Goal: Information Seeking & Learning: Learn about a topic

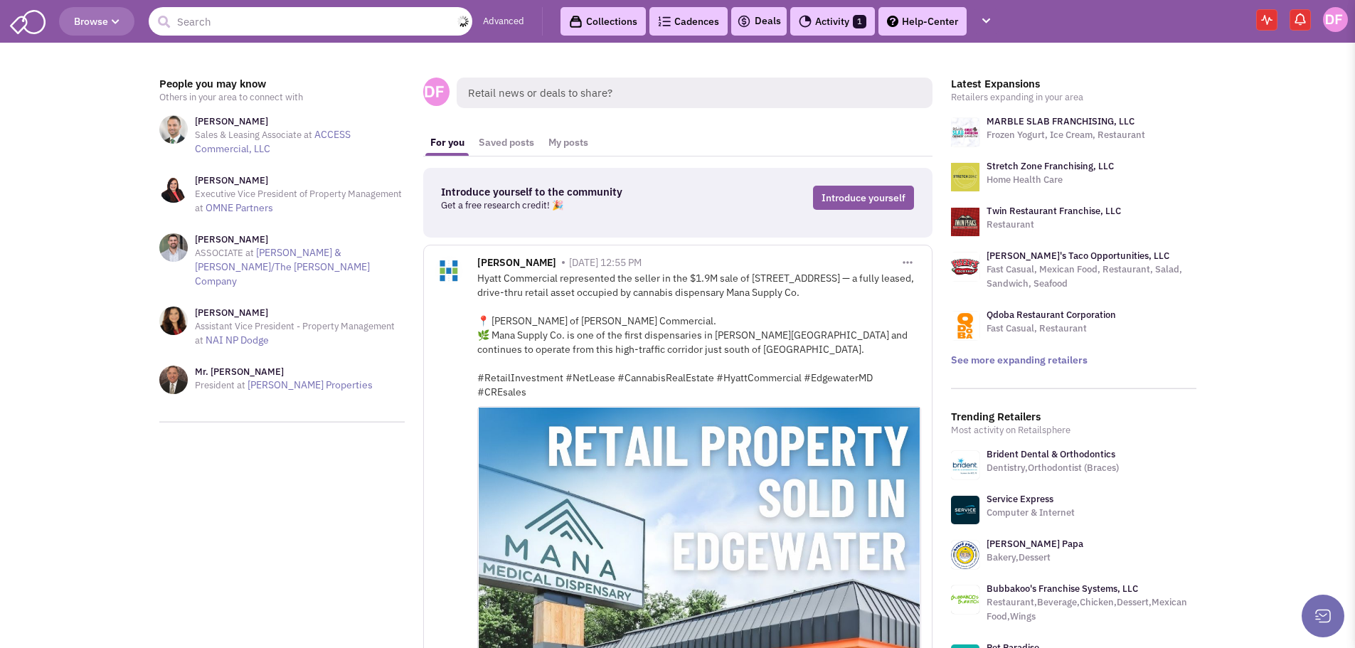
click at [225, 23] on input "text" at bounding box center [311, 21] width 324 height 28
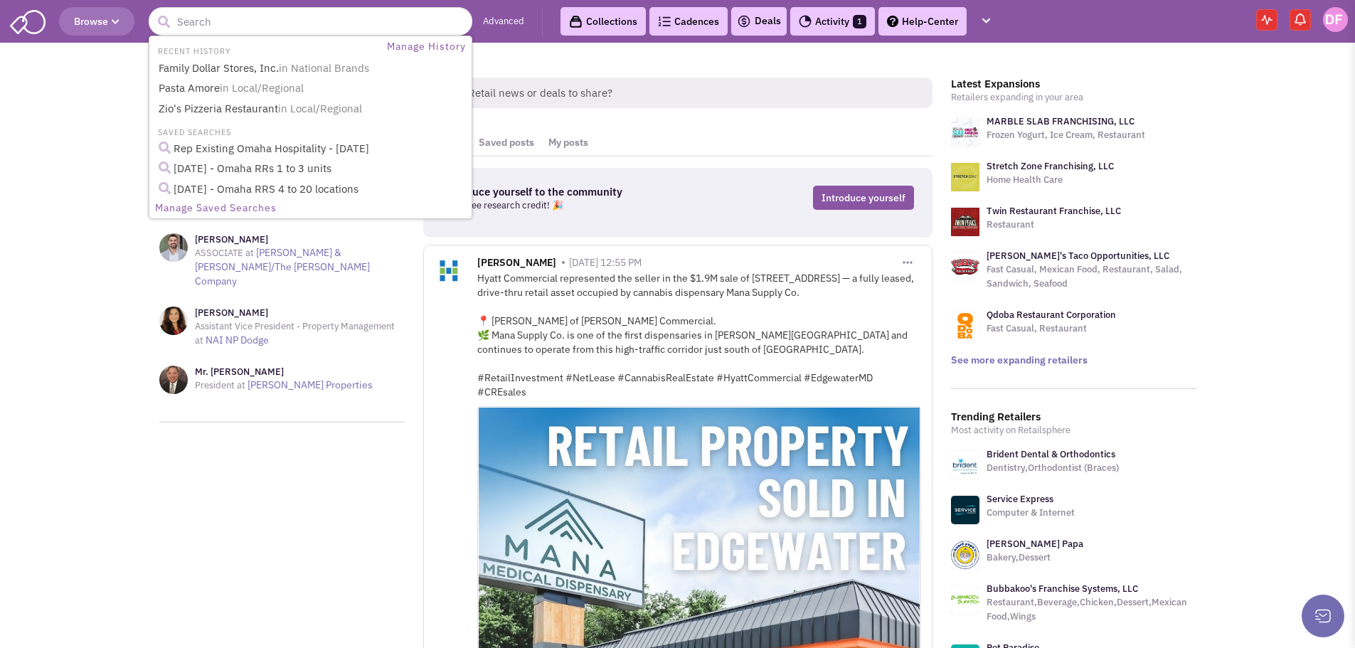
click at [496, 18] on link "Advanced" at bounding box center [503, 22] width 41 height 14
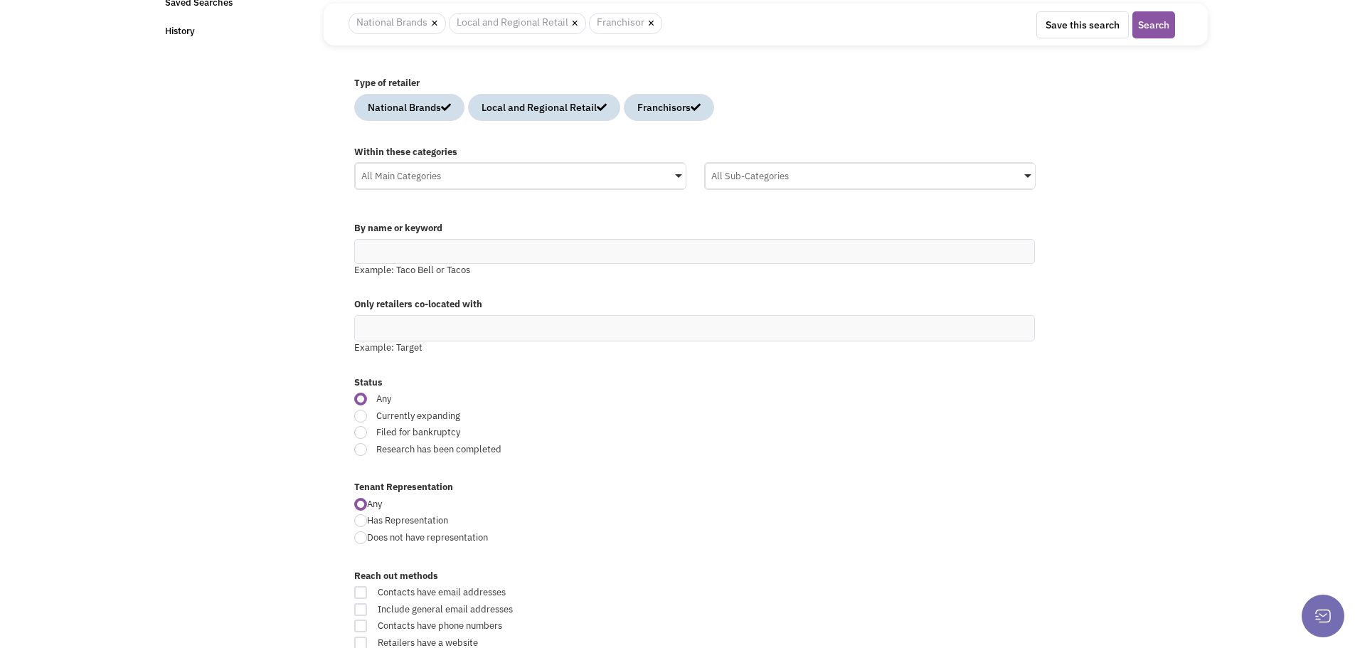
scroll to position [142, 0]
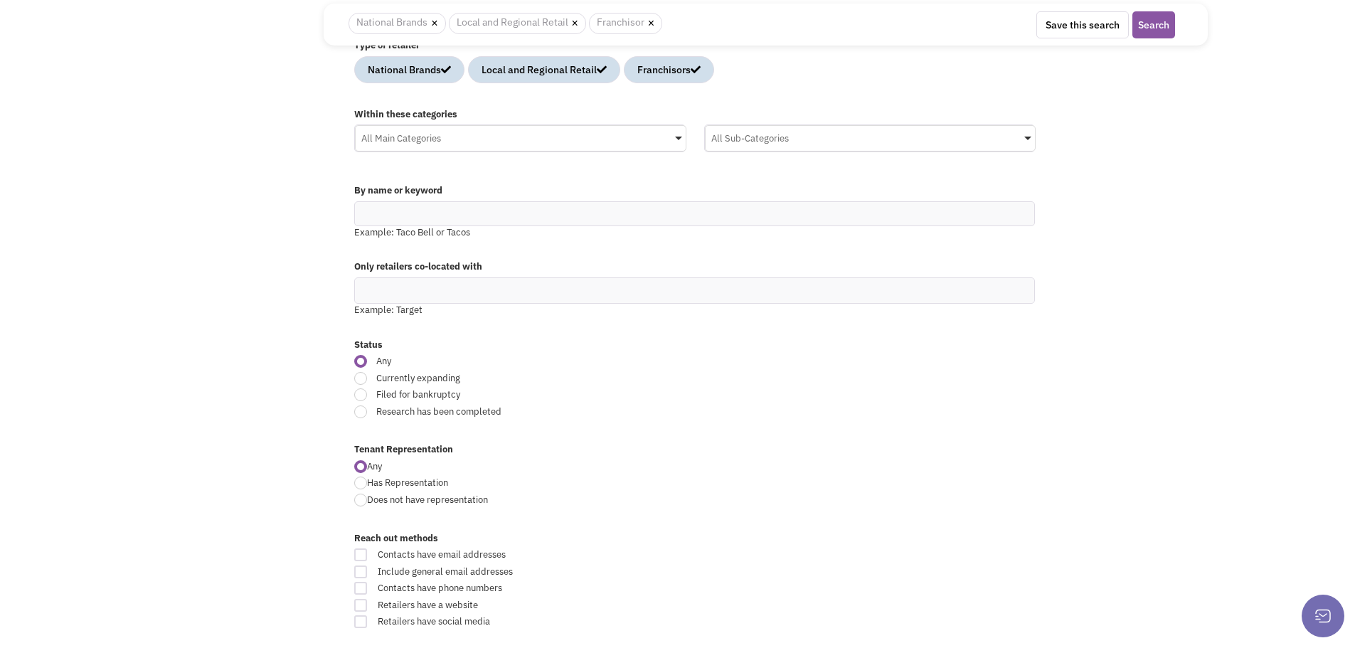
click at [361, 380] on div at bounding box center [360, 378] width 13 height 13
click at [809, 380] on input "Currently expanding" at bounding box center [813, 379] width 9 height 9
radio input "true"
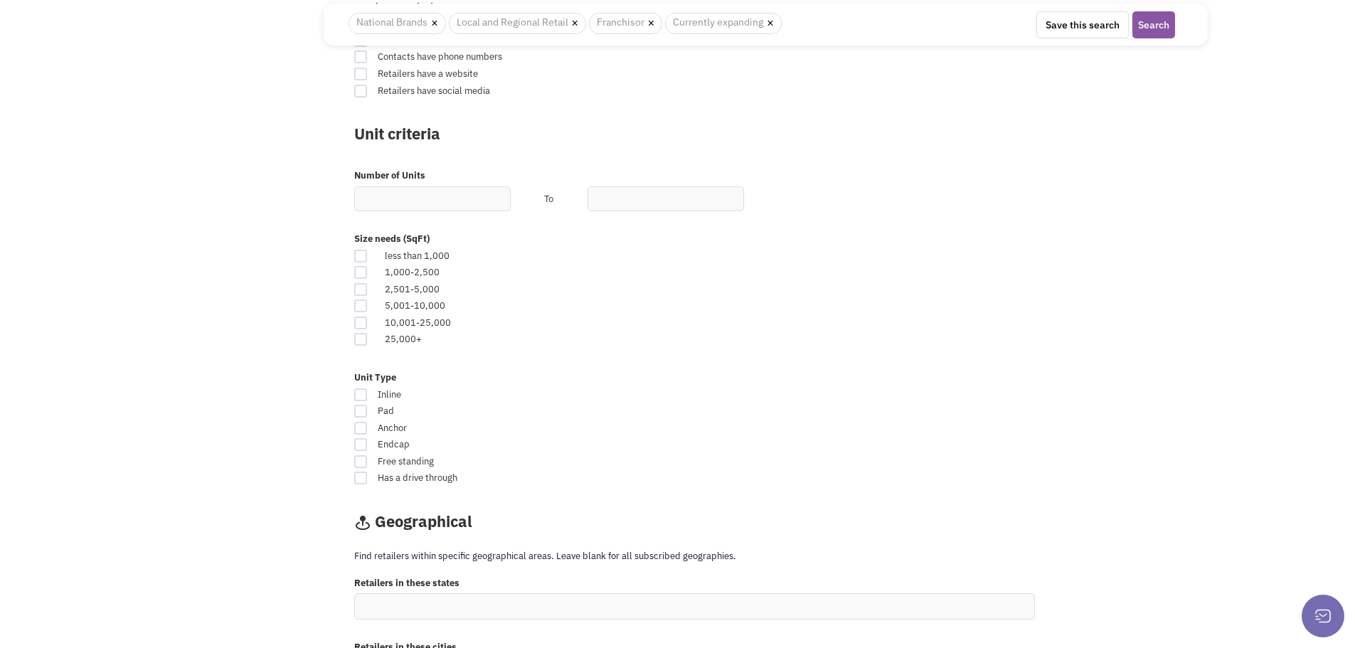
scroll to position [782, 0]
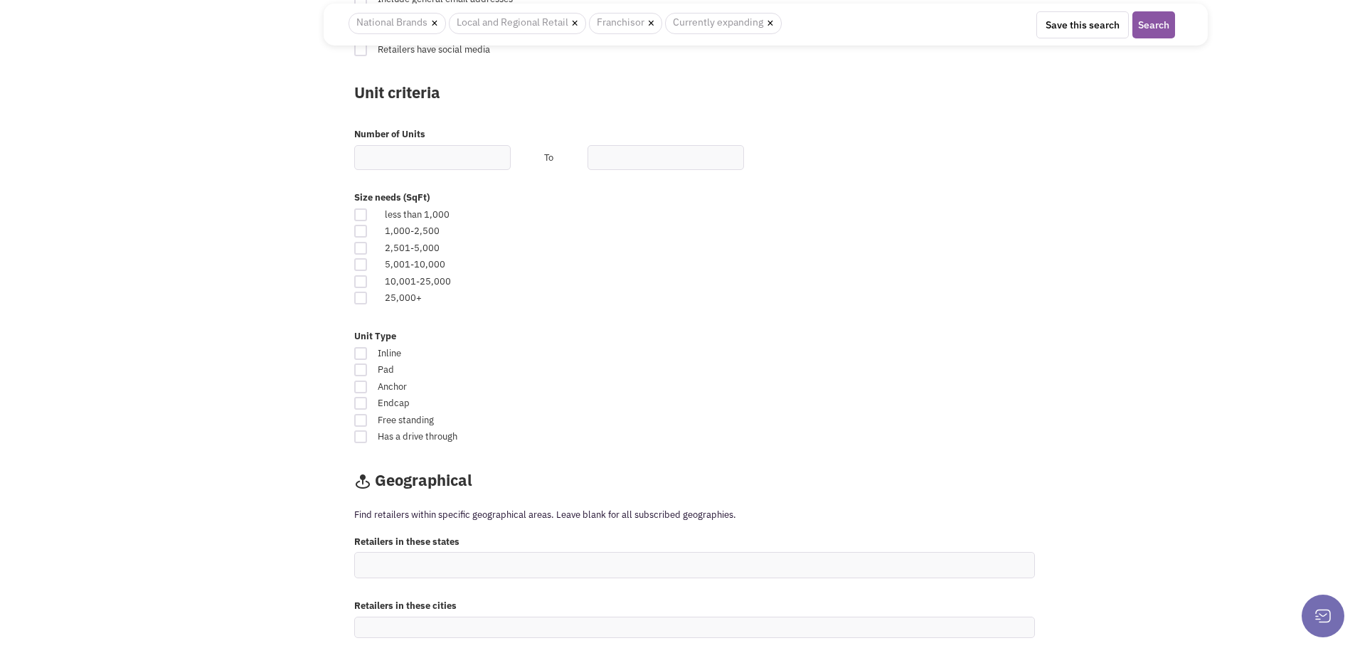
click at [358, 299] on div at bounding box center [360, 298] width 13 height 13
click at [368, 299] on input "checkbox" at bounding box center [372, 298] width 9 height 9
checkbox input "true"
click at [361, 353] on div at bounding box center [360, 353] width 13 height 13
click at [813, 353] on input "Inline" at bounding box center [817, 354] width 9 height 9
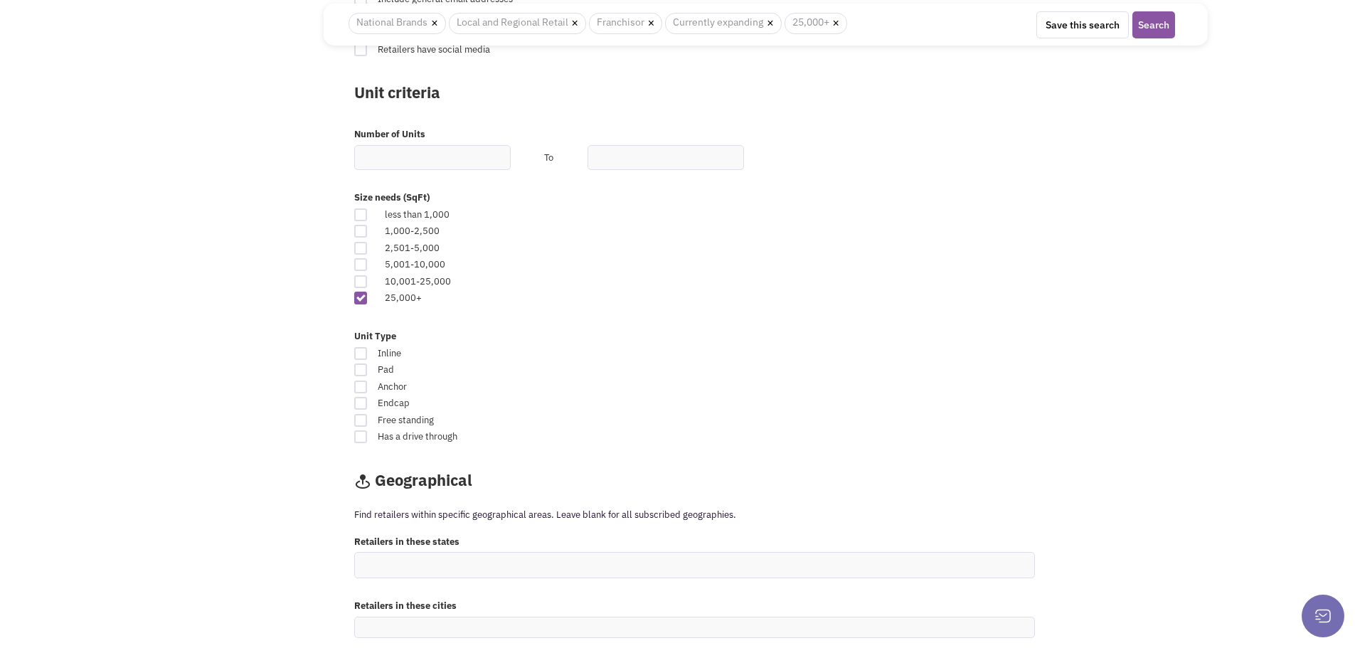
checkbox input "true"
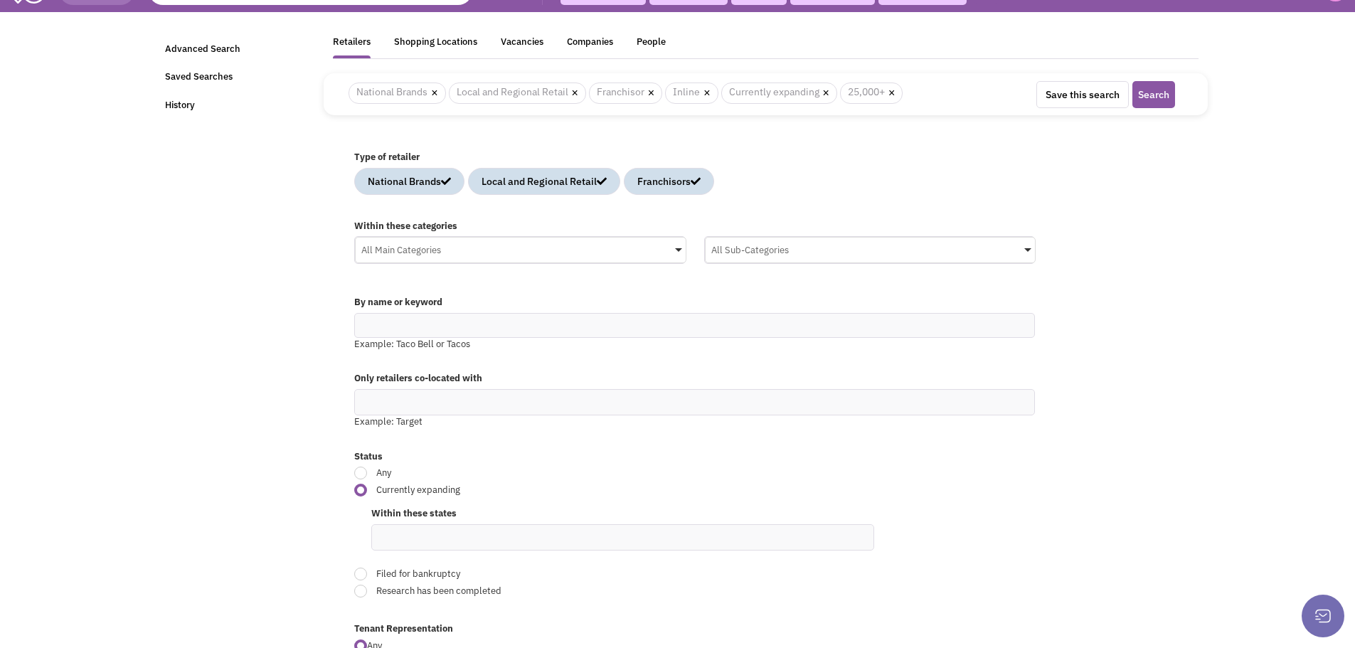
scroll to position [0, 0]
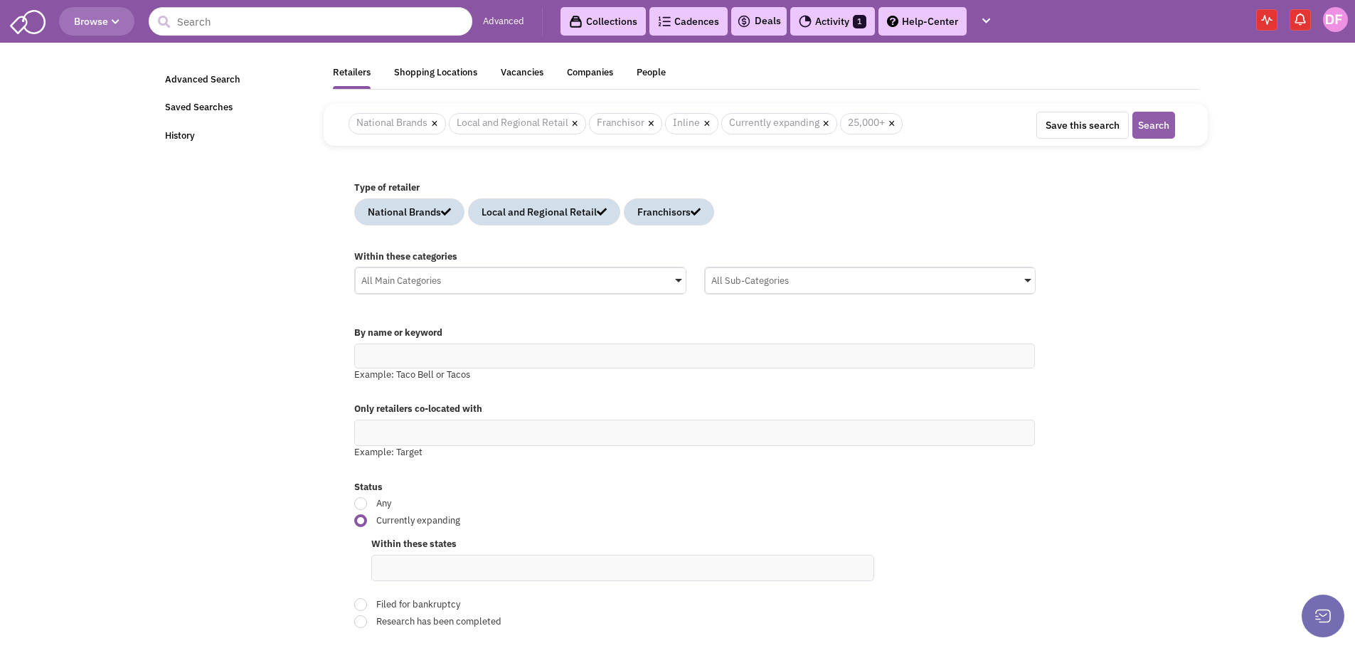
click at [1159, 129] on button "Search" at bounding box center [1153, 125] width 43 height 27
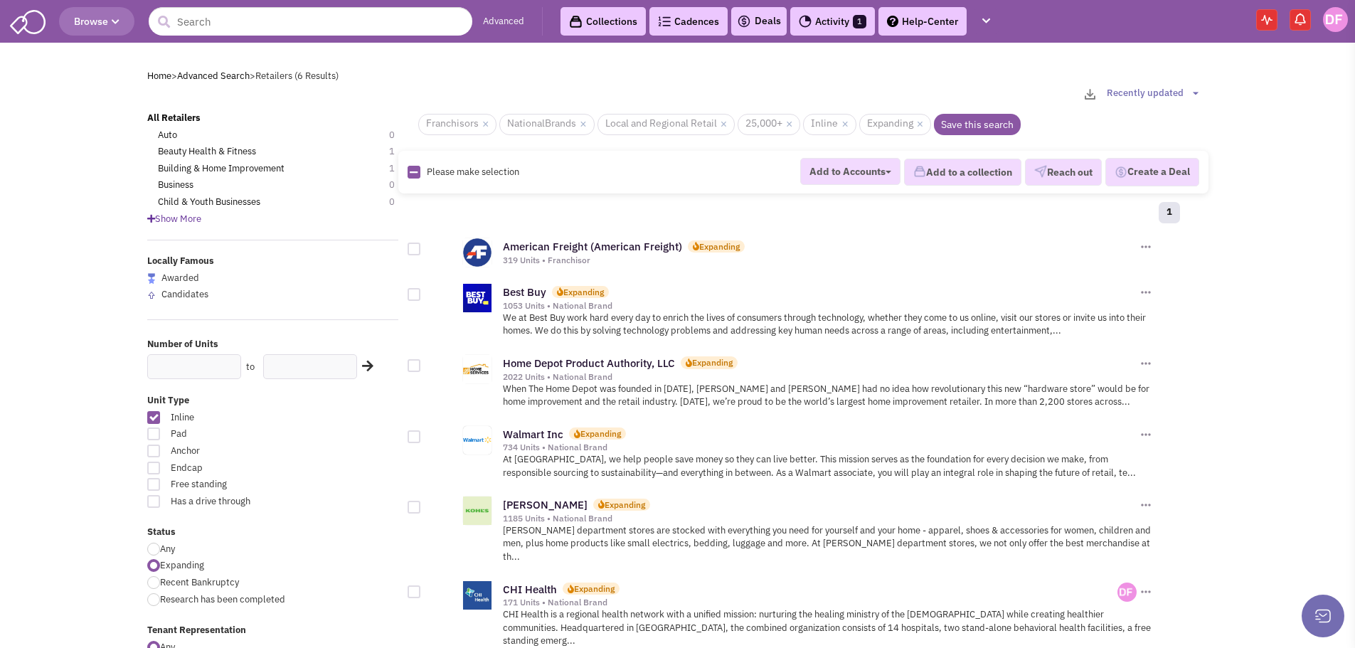
click at [508, 23] on link "Advanced" at bounding box center [503, 22] width 41 height 14
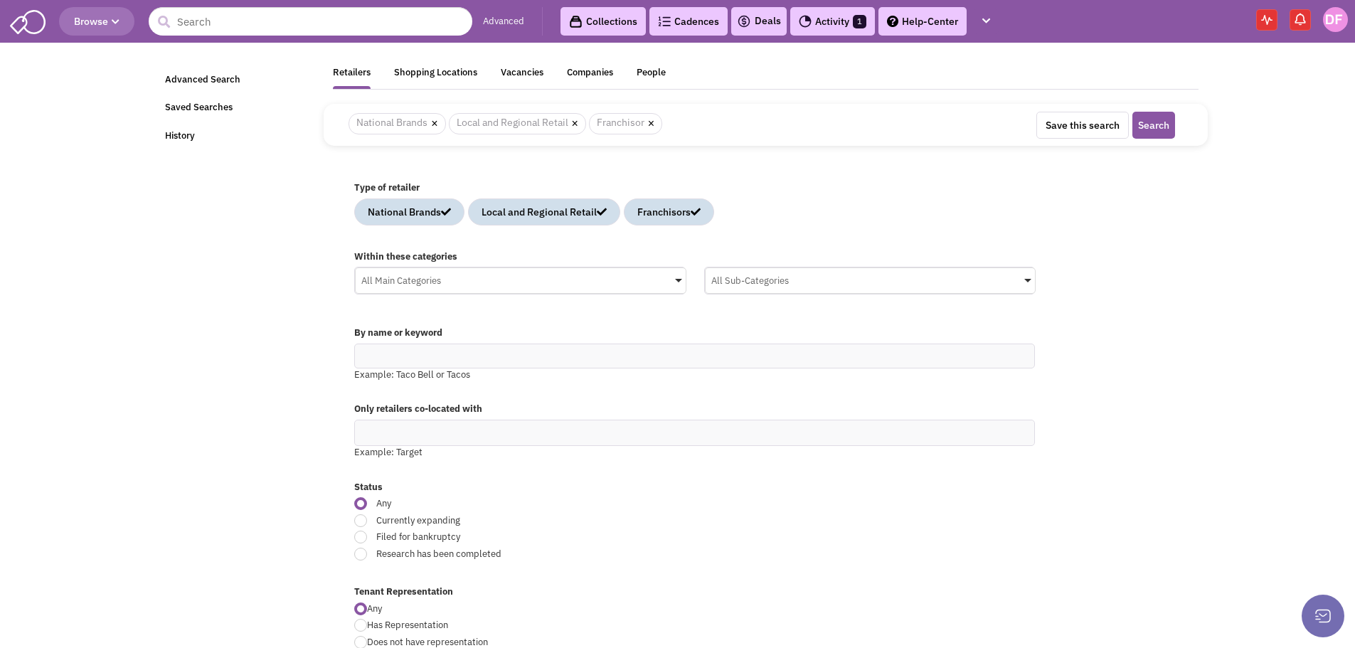
click at [678, 281] on span at bounding box center [678, 281] width 7 height 4
click at [0, 0] on input "All Main Categories No results found Main Category Select All Auto Beauty Healt…" at bounding box center [0, 0] width 0 height 0
click at [829, 341] on div "By name or keyword" at bounding box center [694, 334] width 699 height 17
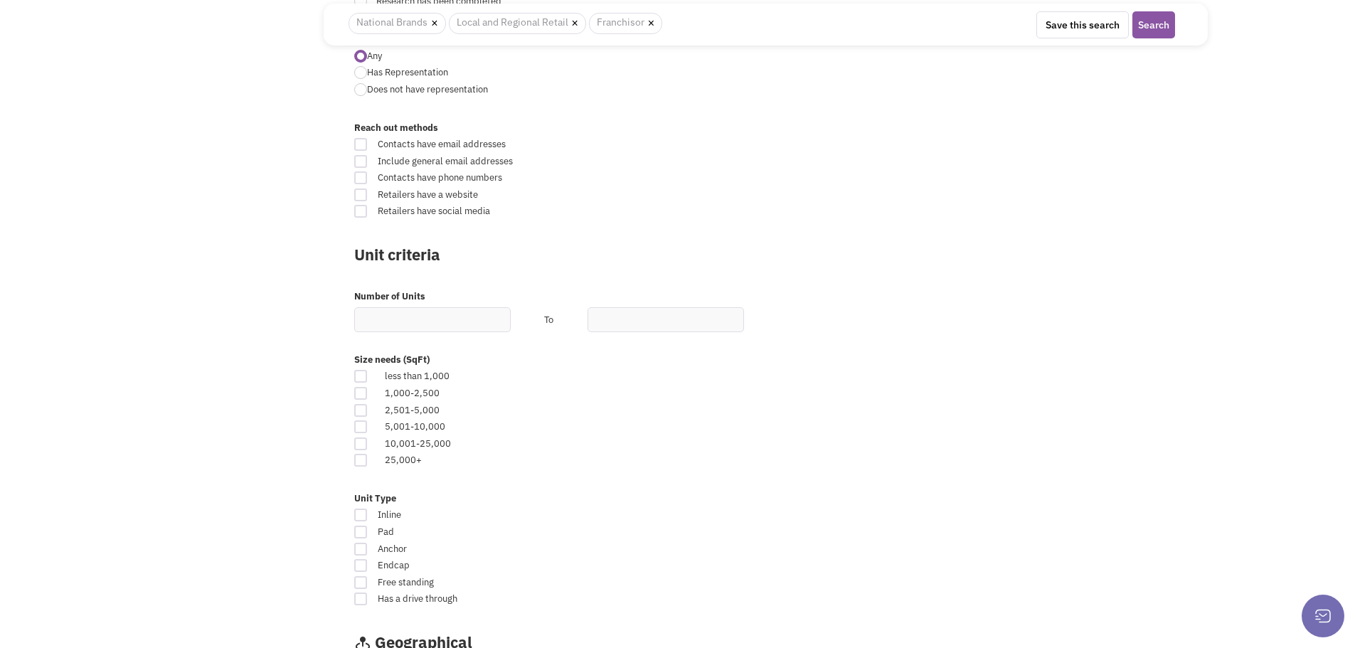
scroll to position [640, 0]
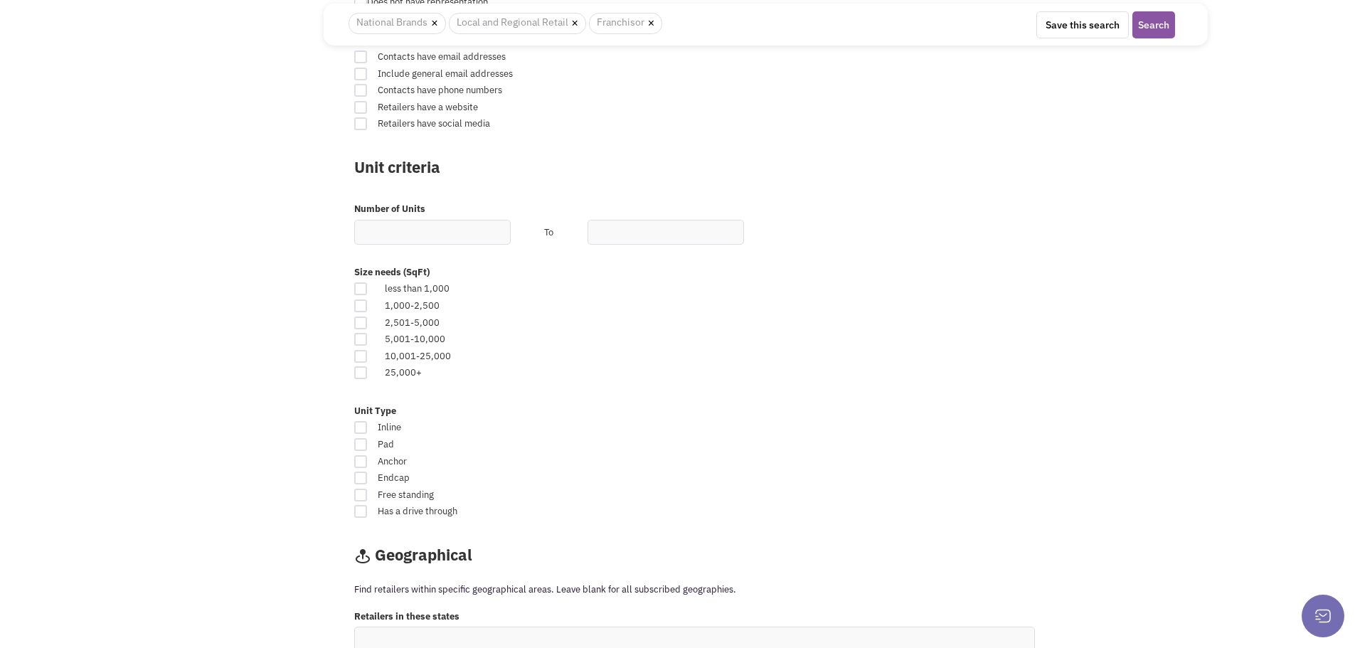
click at [363, 357] on div at bounding box center [360, 356] width 13 height 13
click at [368, 357] on input "checkbox" at bounding box center [372, 357] width 9 height 9
checkbox input "true"
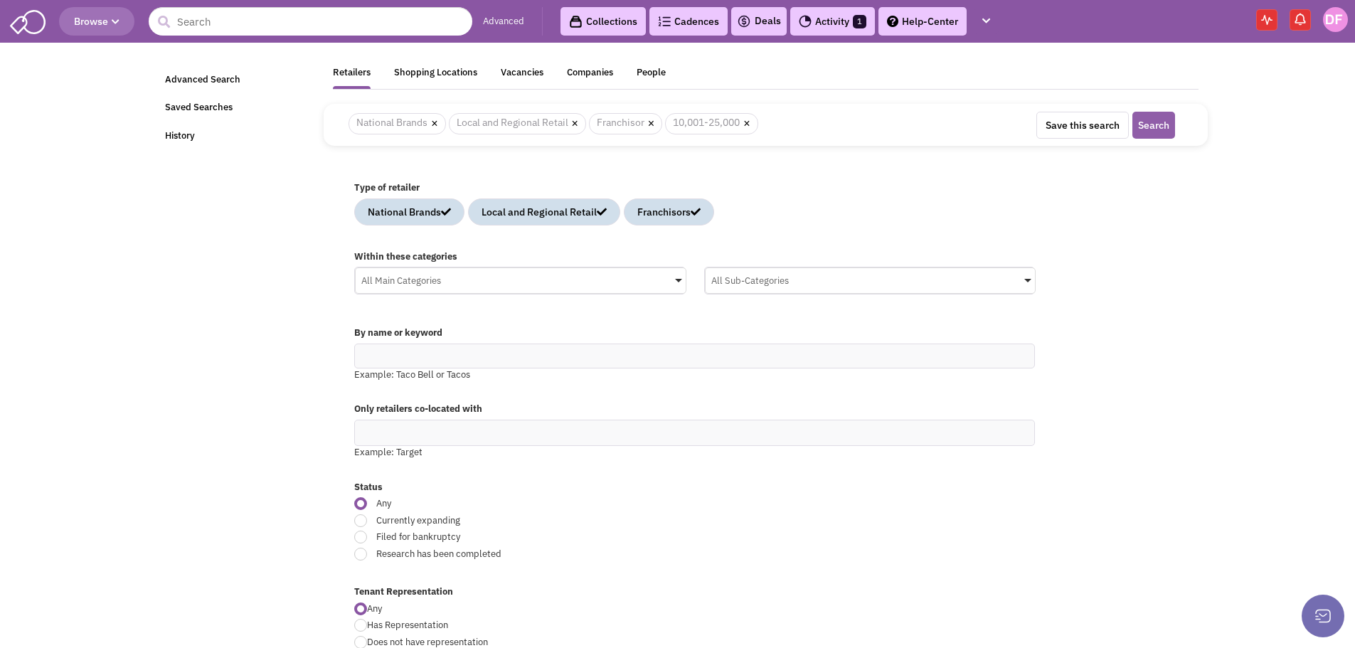
click at [1159, 123] on button "Search" at bounding box center [1153, 125] width 43 height 27
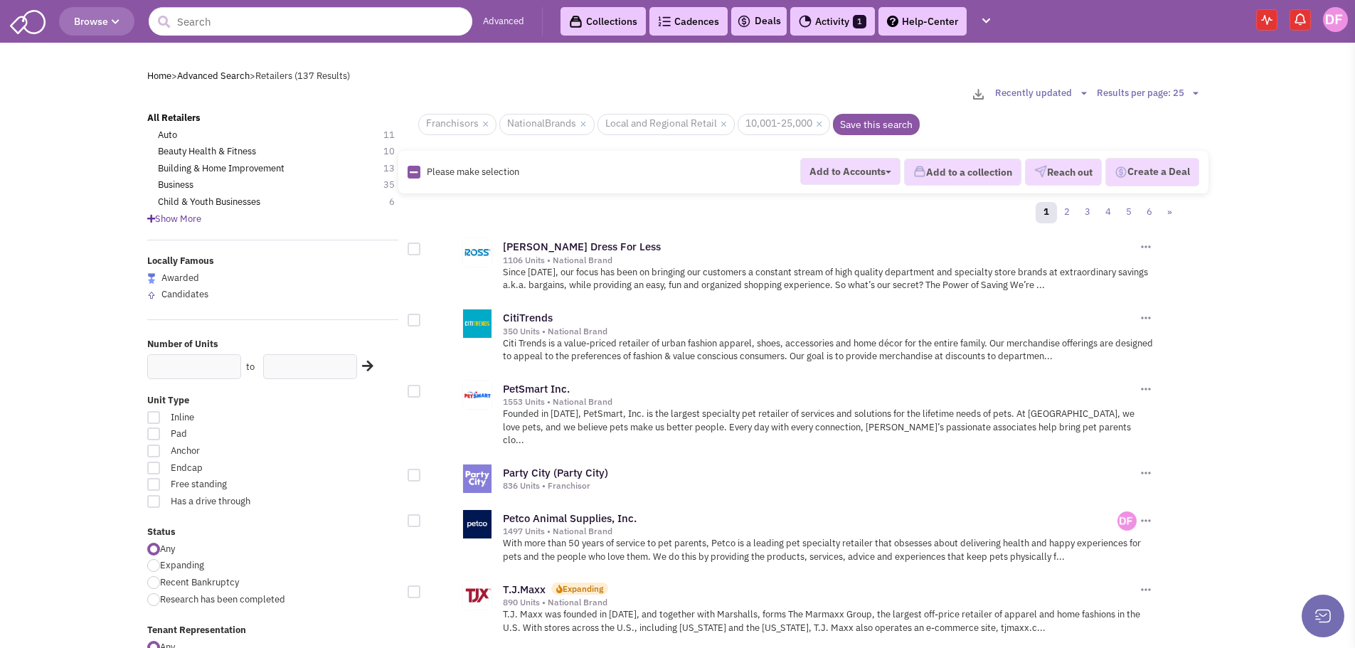
drag, startPoint x: 558, startPoint y: 124, endPoint x: 575, endPoint y: 122, distance: 17.2
click at [558, 124] on span "× NationalBrands" at bounding box center [546, 124] width 95 height 21
click at [652, 122] on span "× Local and Regional Retail" at bounding box center [665, 124] width 137 height 21
click at [442, 174] on span "Please make selection" at bounding box center [473, 172] width 92 height 12
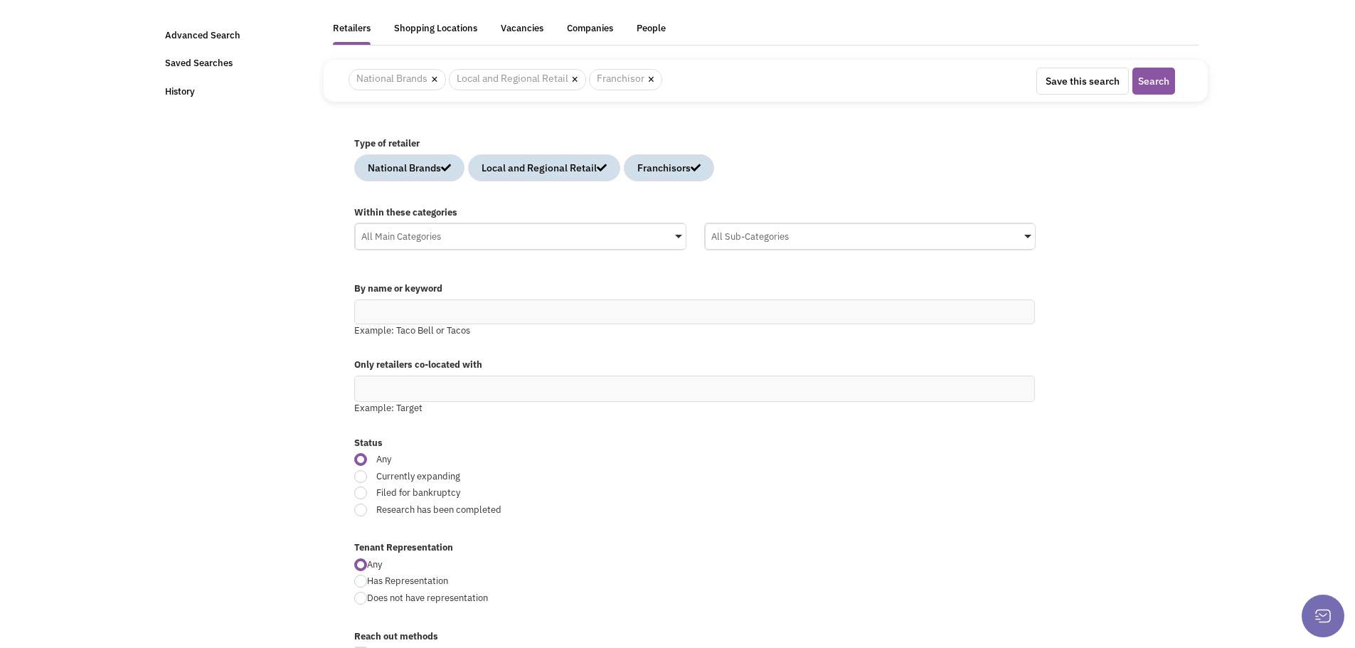
scroll to position [213, 0]
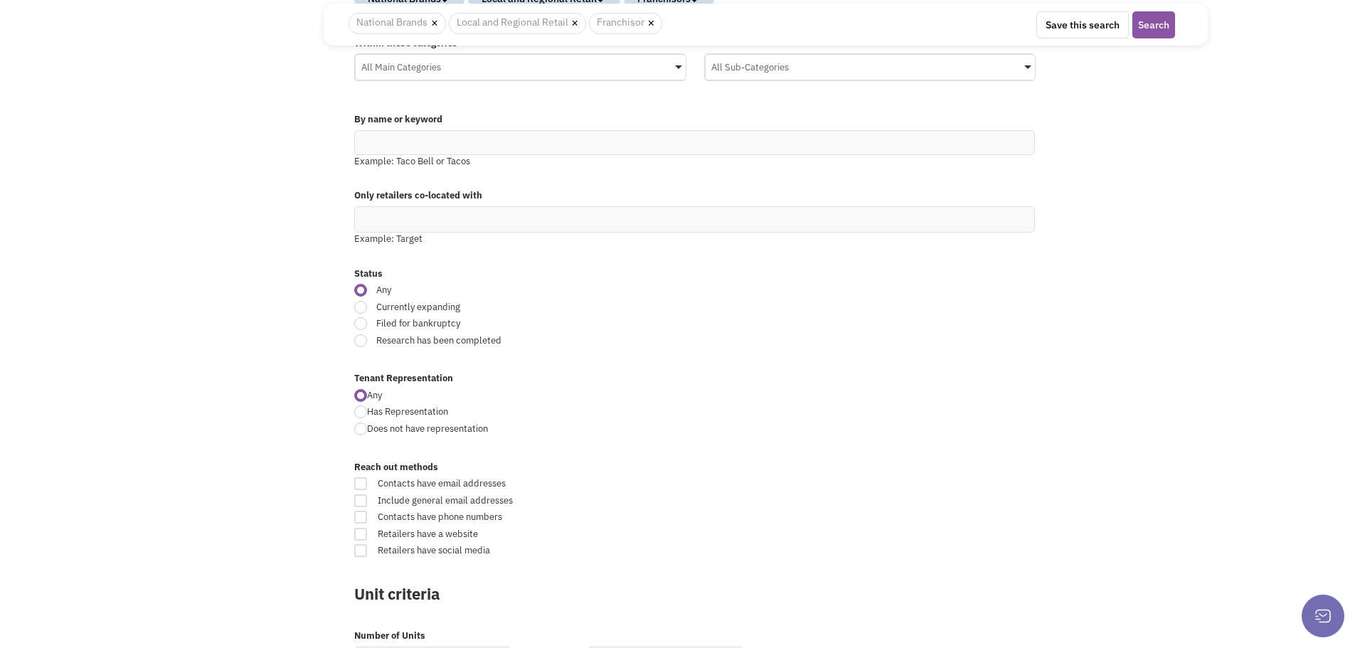
click at [359, 307] on div at bounding box center [360, 307] width 13 height 13
click at [809, 307] on input "Currently expanding" at bounding box center [813, 308] width 9 height 9
radio input "true"
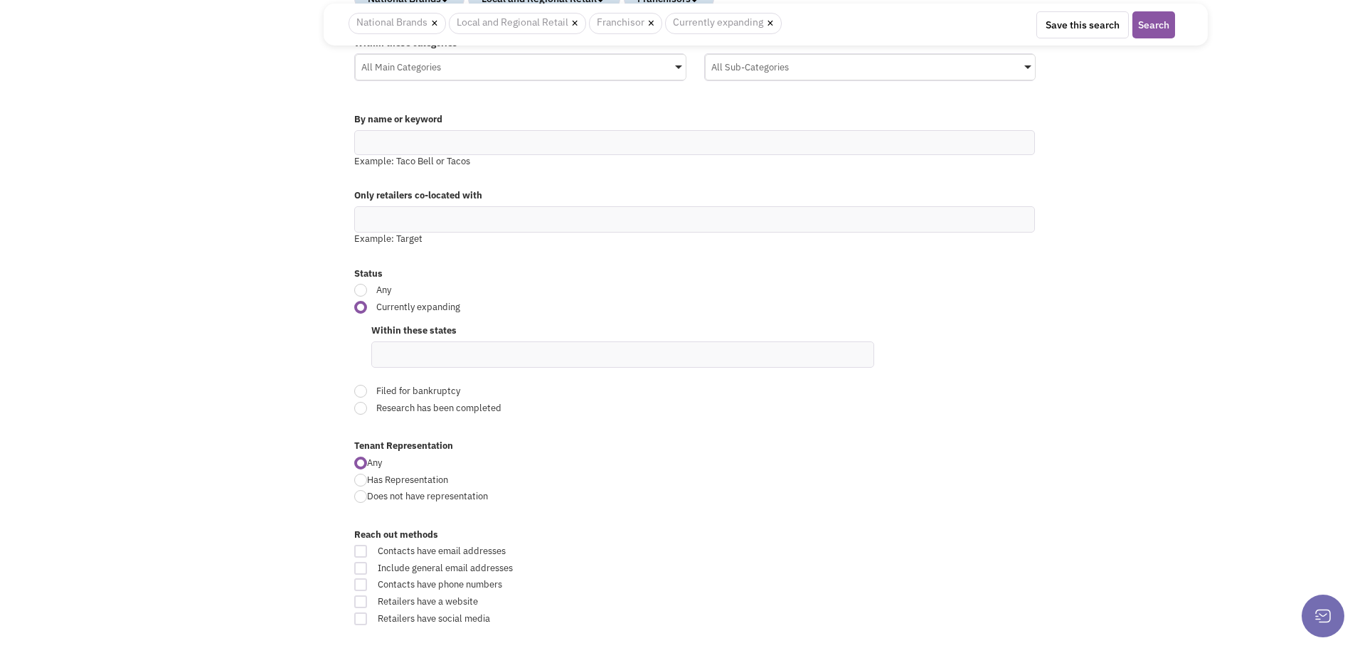
click at [434, 346] on ul at bounding box center [622, 354] width 501 height 25
type input "Nebraska"
click at [724, 316] on div "Currently expanding Within these states Nebraska" at bounding box center [685, 343] width 681 height 85
click at [467, 353] on ul "Nebraska" at bounding box center [622, 354] width 501 height 25
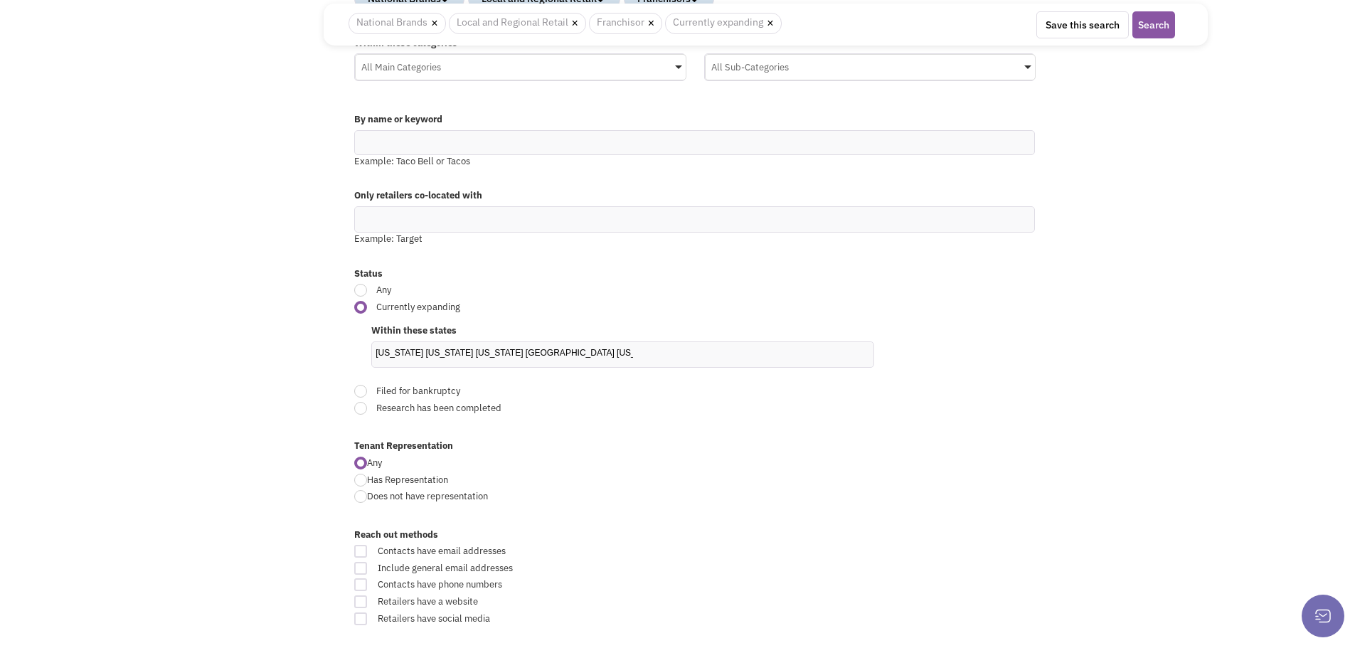
type input "Iowa Kansas Missouri Nebrasak Colorado South Dakota"
drag, startPoint x: 1023, startPoint y: 620, endPoint x: 991, endPoint y: 571, distance: 59.0
click at [1023, 617] on label "Retailers have social media" at bounding box center [694, 619] width 681 height 14
click at [822, 617] on input "Retailers have social media" at bounding box center [817, 619] width 9 height 9
checkbox input "true"
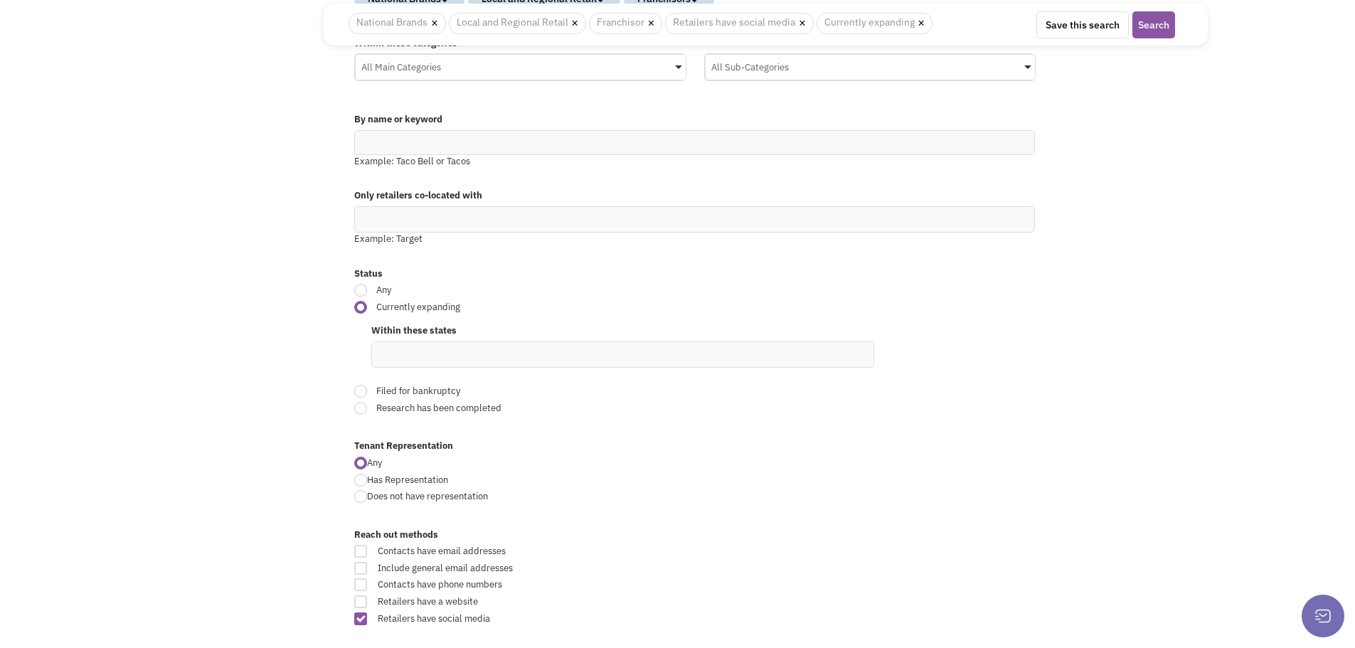
click at [430, 355] on ul at bounding box center [622, 354] width 501 height 25
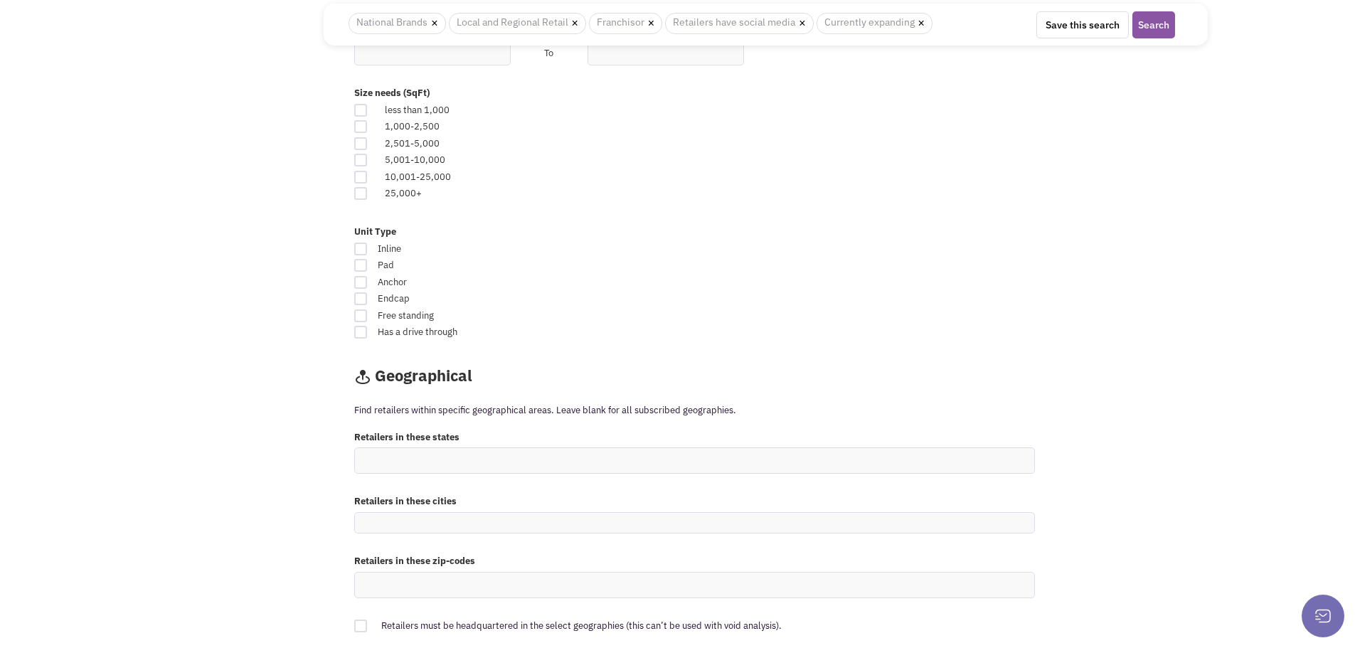
scroll to position [0, 0]
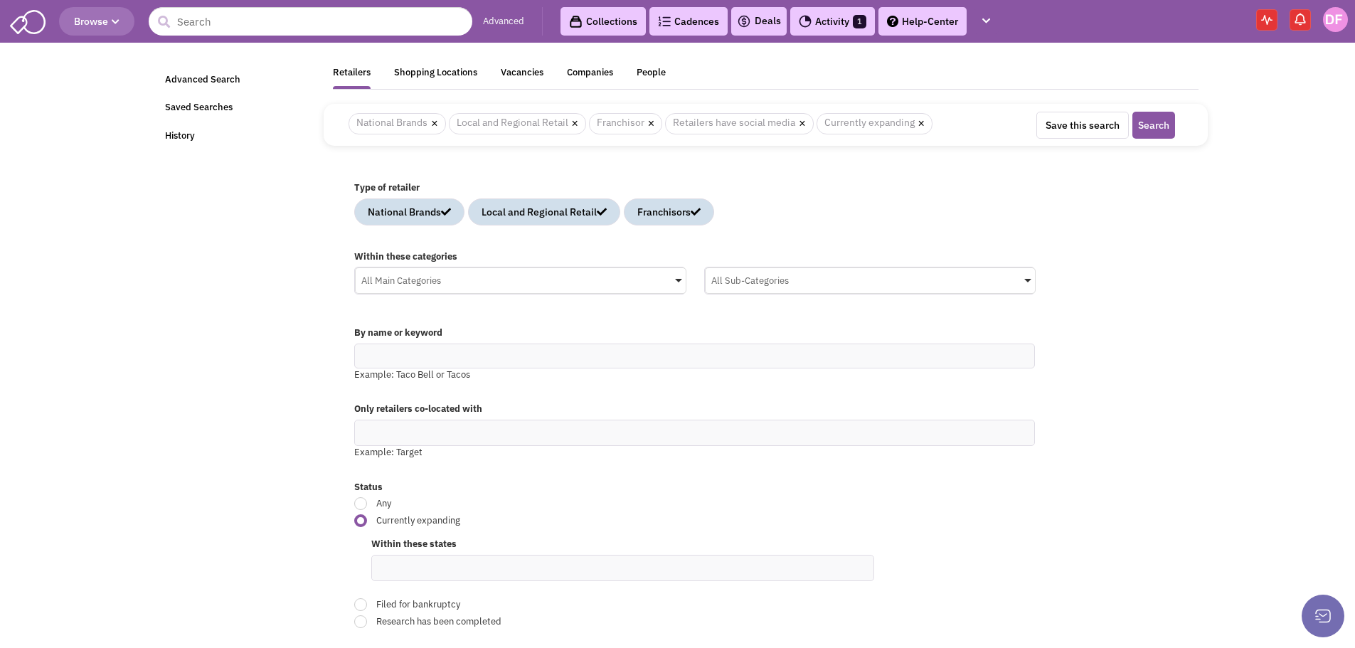
click at [932, 27] on link "Help-Center" at bounding box center [922, 21] width 88 height 28
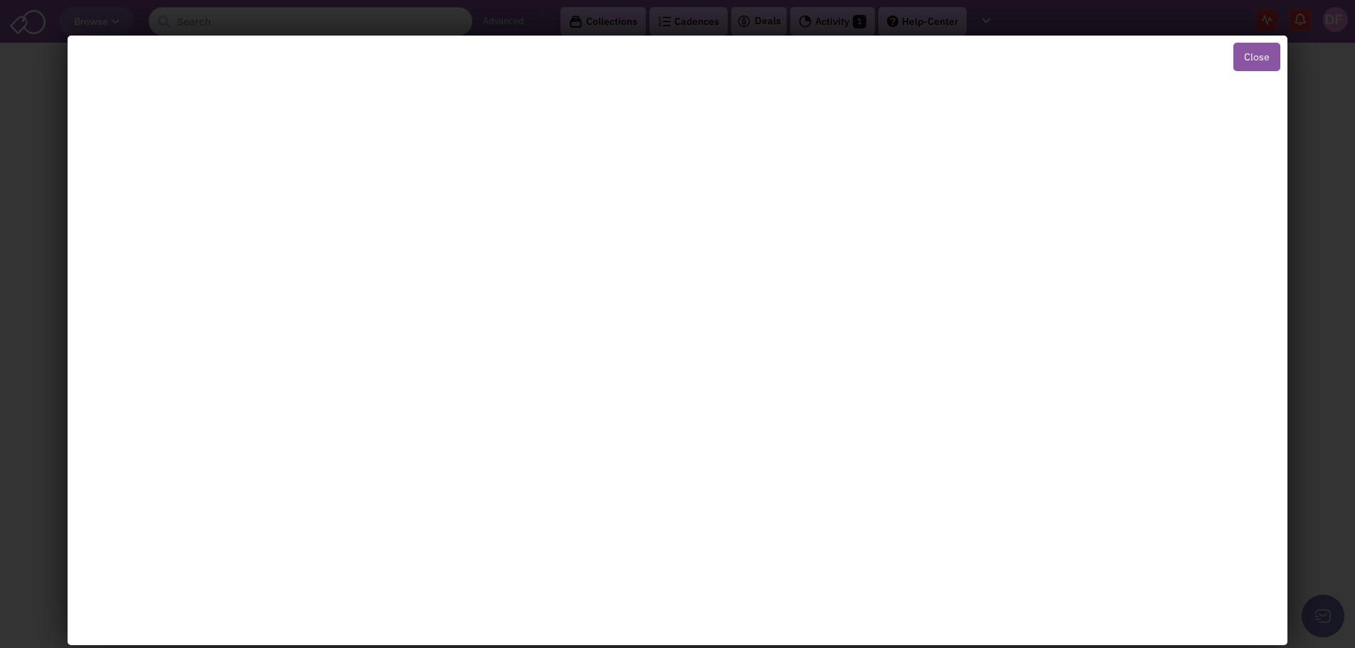
click at [1251, 58] on button "Close" at bounding box center [1256, 57] width 47 height 28
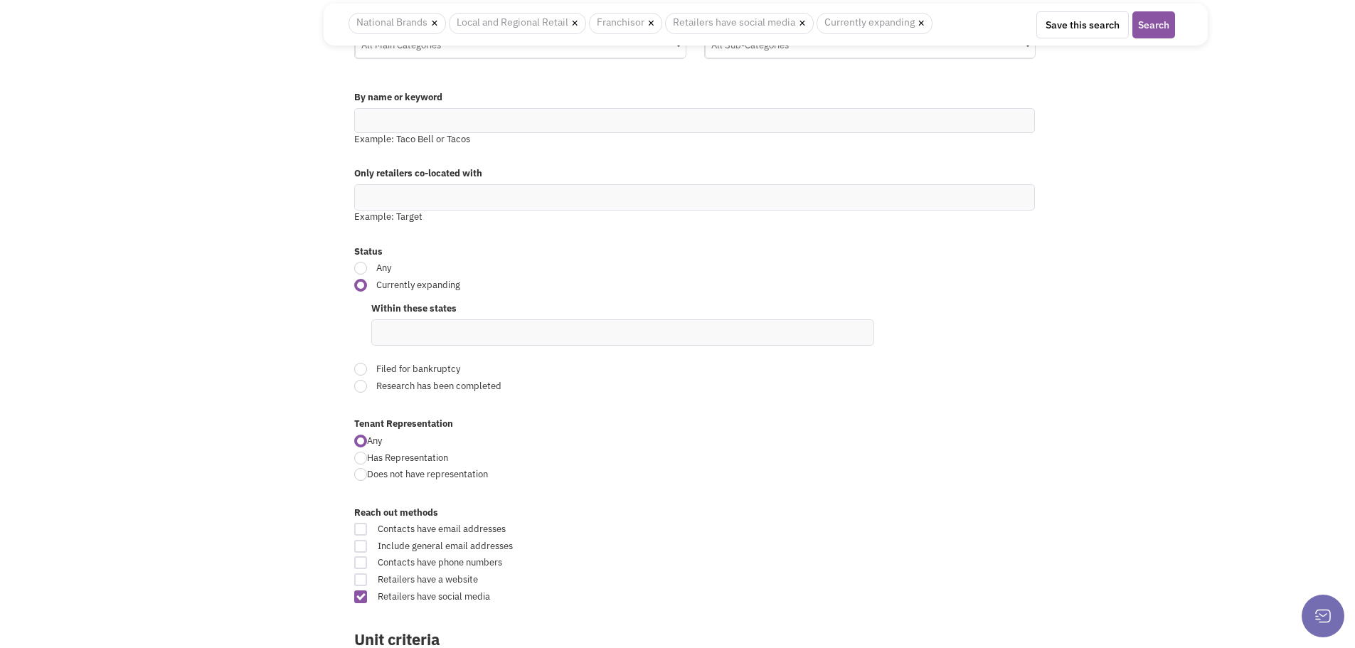
scroll to position [213, 0]
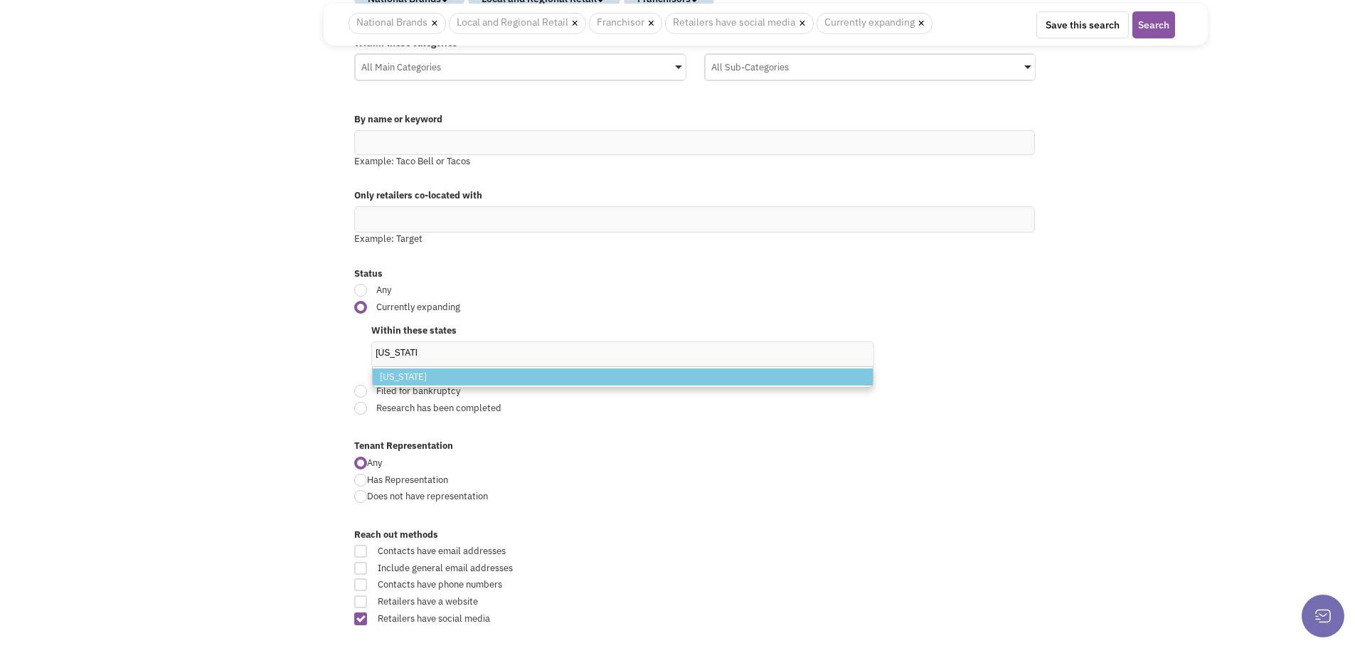
type input "nebraska"
click at [1168, 389] on div "Status Any Currently expanding Within these states nebraska Nebraska Filed for …" at bounding box center [765, 346] width 841 height 173
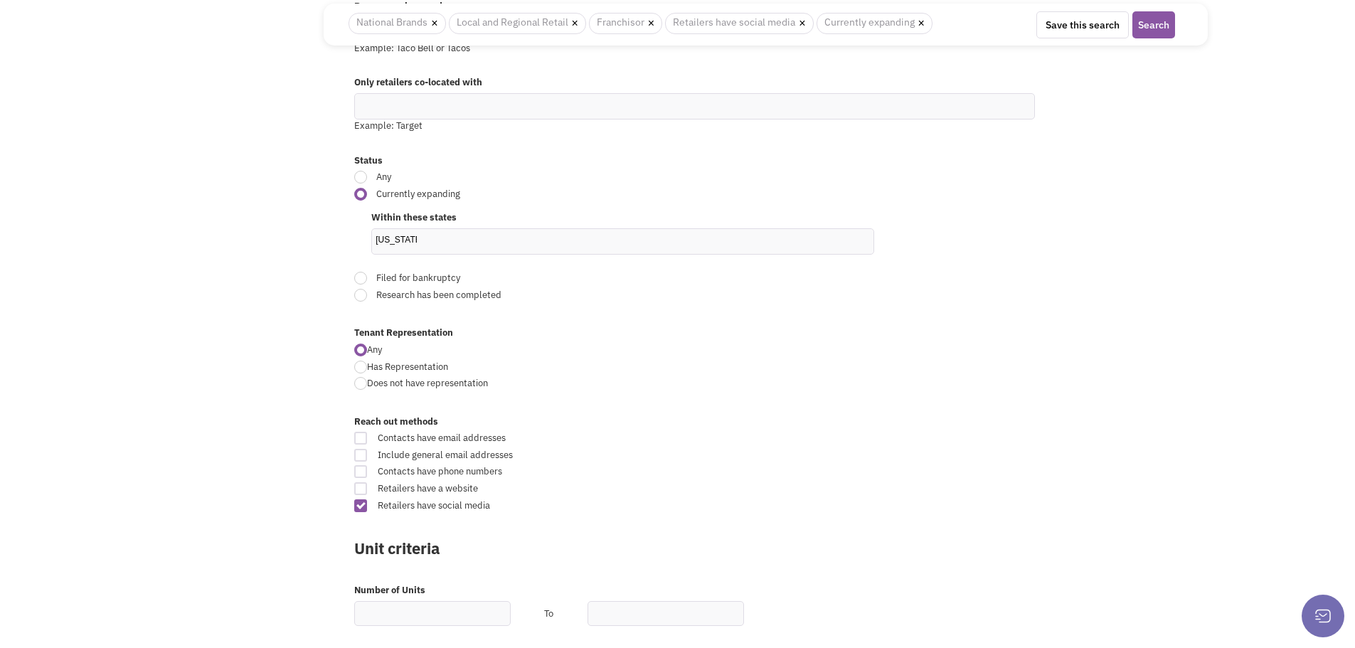
scroll to position [356, 0]
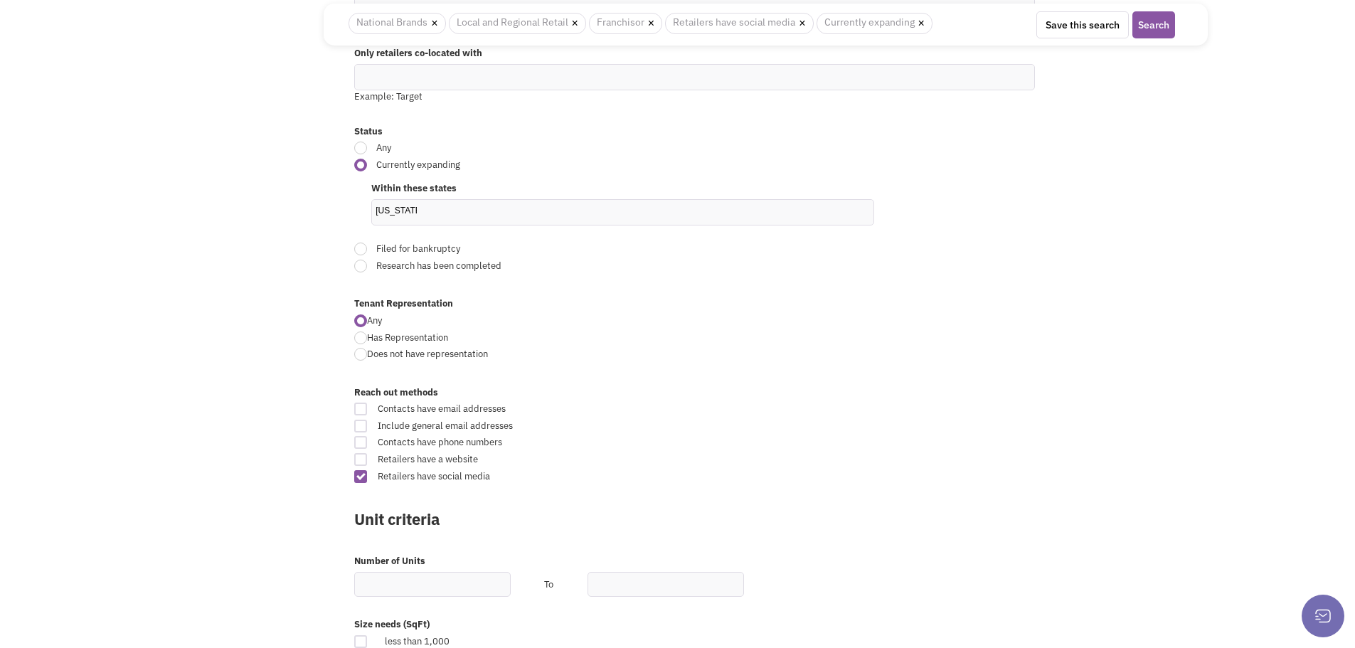
click at [361, 479] on div at bounding box center [360, 476] width 13 height 13
click at [813, 479] on input "Retailers have social media" at bounding box center [817, 477] width 9 height 9
checkbox input "false"
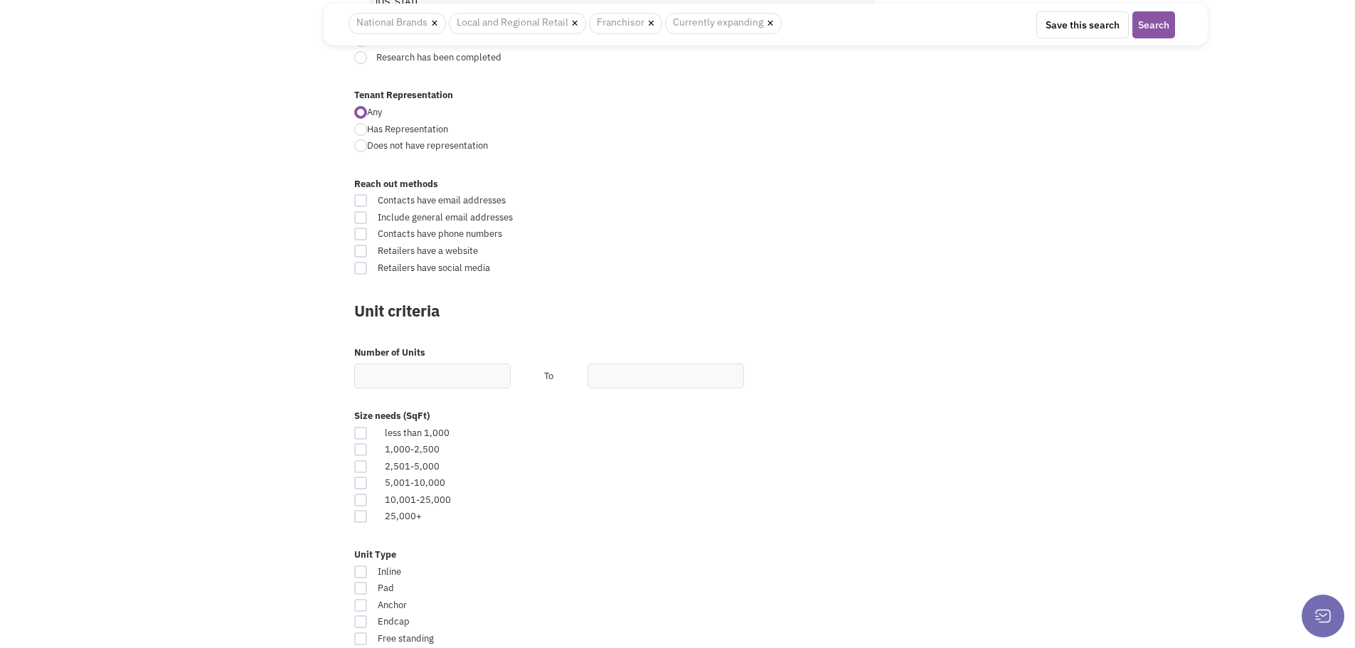
scroll to position [569, 0]
click at [359, 513] on div at bounding box center [360, 511] width 13 height 13
click at [368, 513] on input "checkbox" at bounding box center [372, 512] width 9 height 9
checkbox input "true"
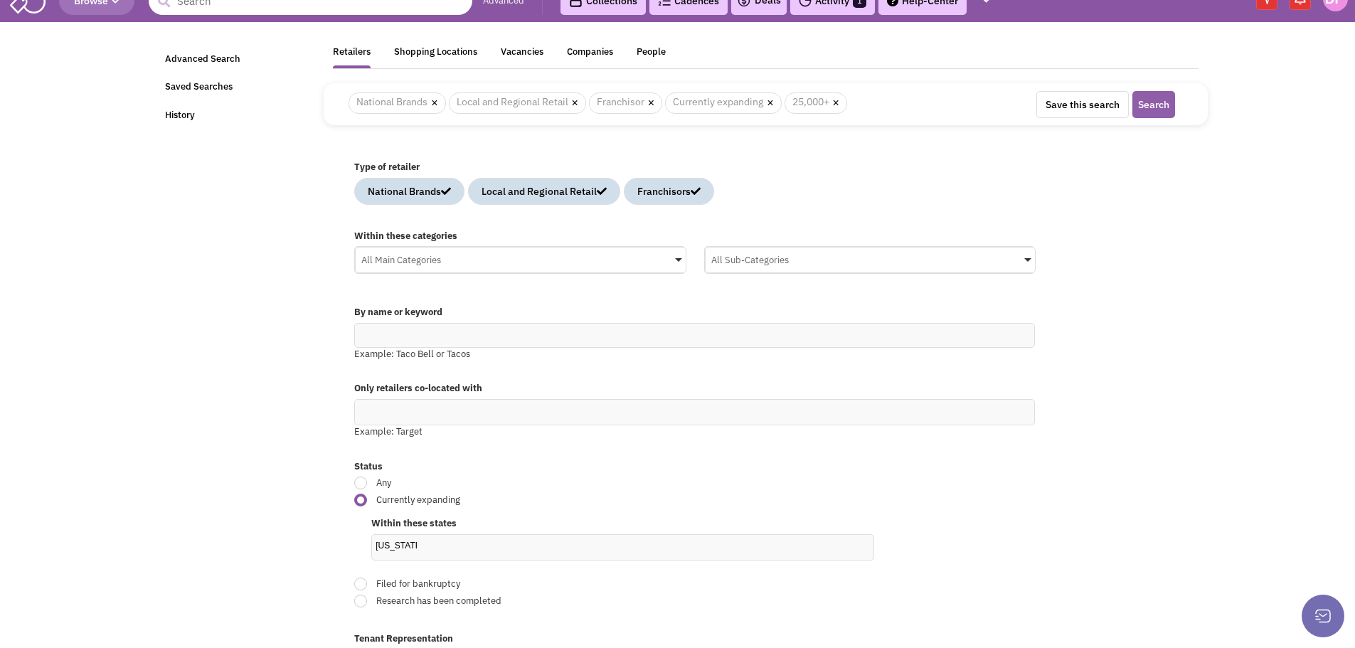
scroll to position [0, 0]
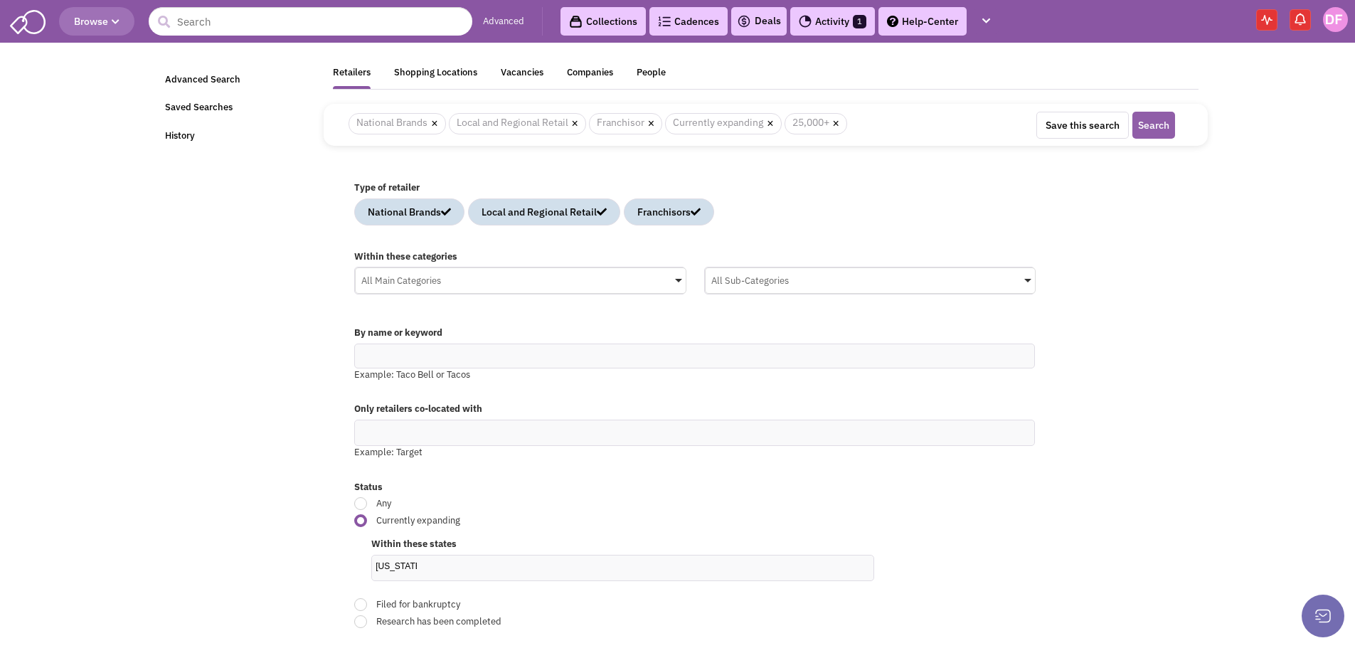
click at [1155, 126] on button "Search" at bounding box center [1153, 125] width 43 height 27
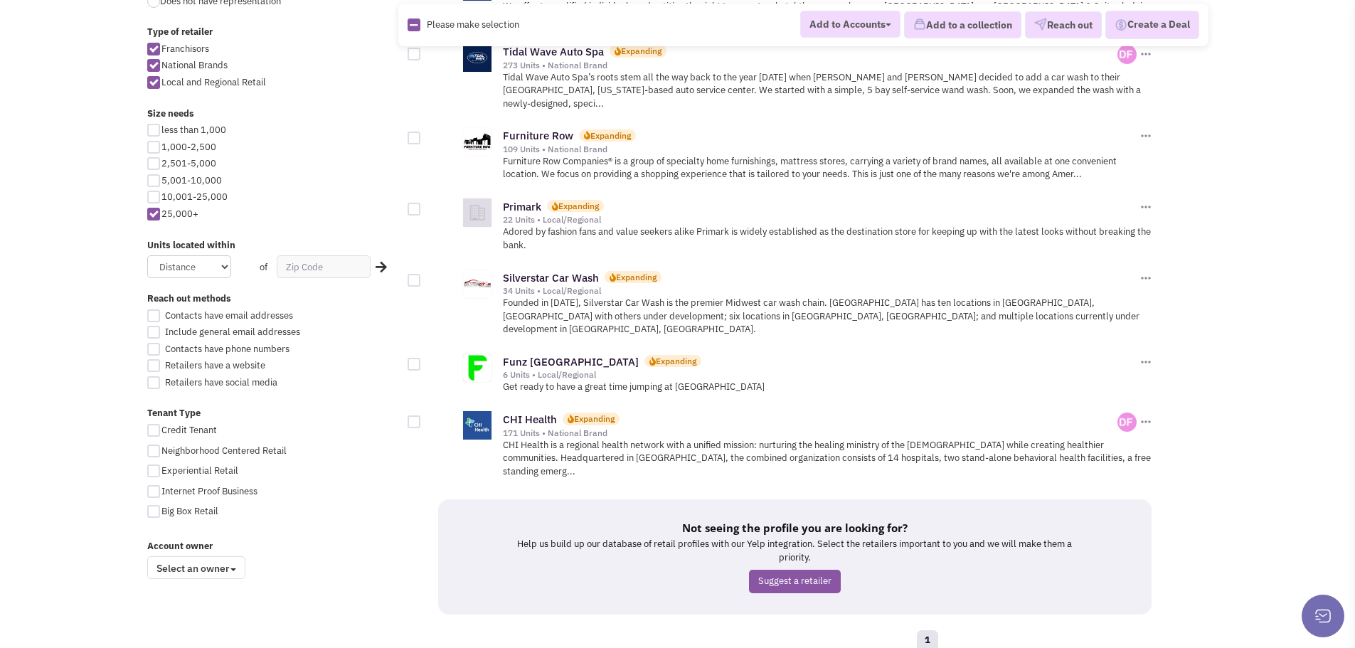
scroll to position [693, 0]
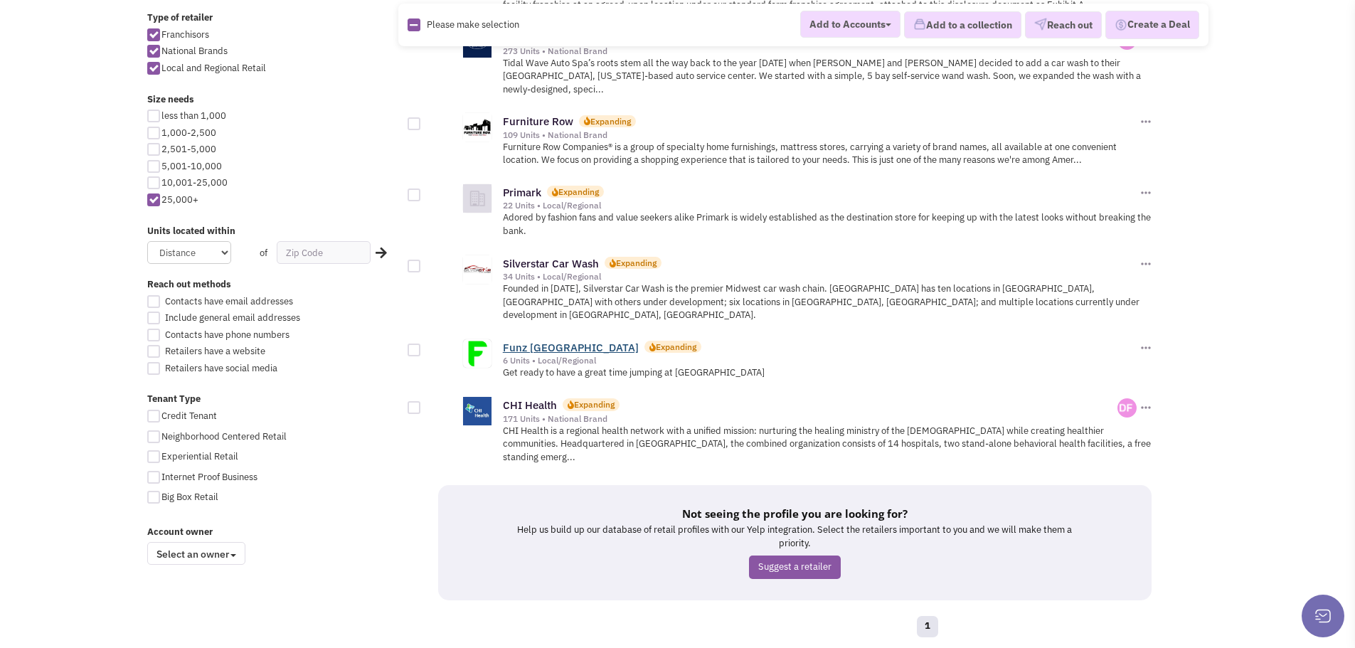
click at [557, 341] on link "Funz [GEOGRAPHIC_DATA]" at bounding box center [571, 348] width 136 height 14
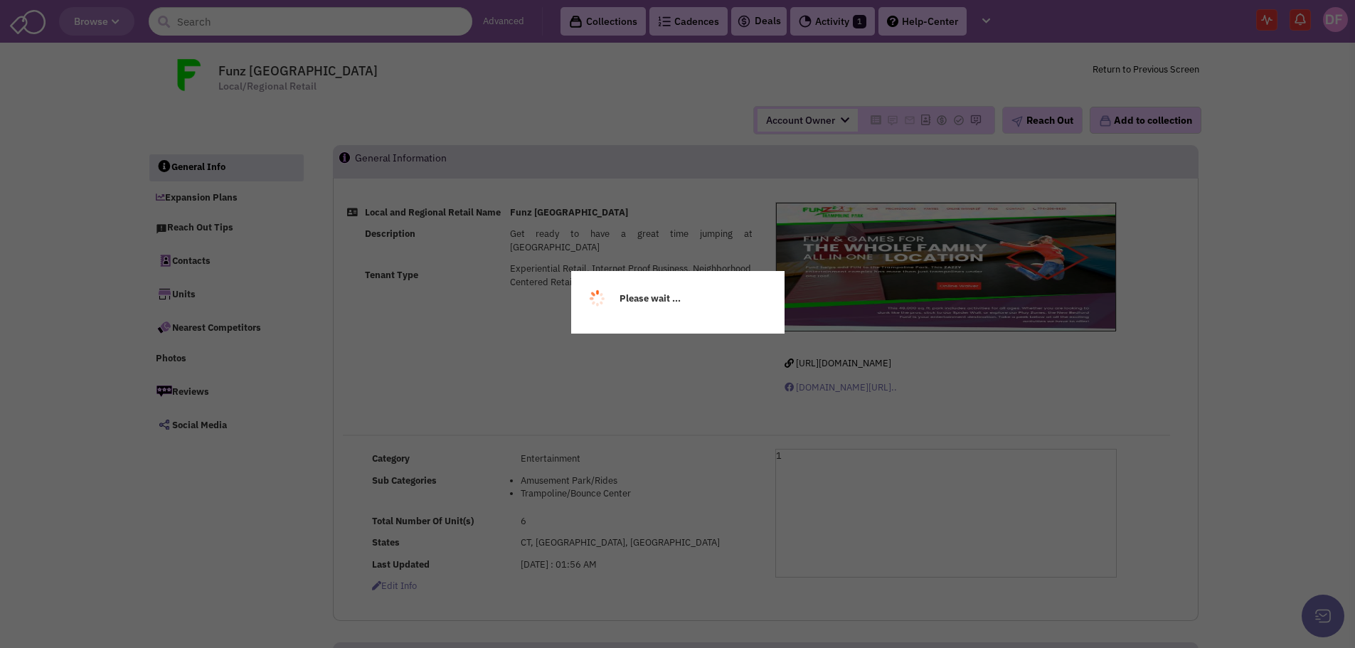
select select
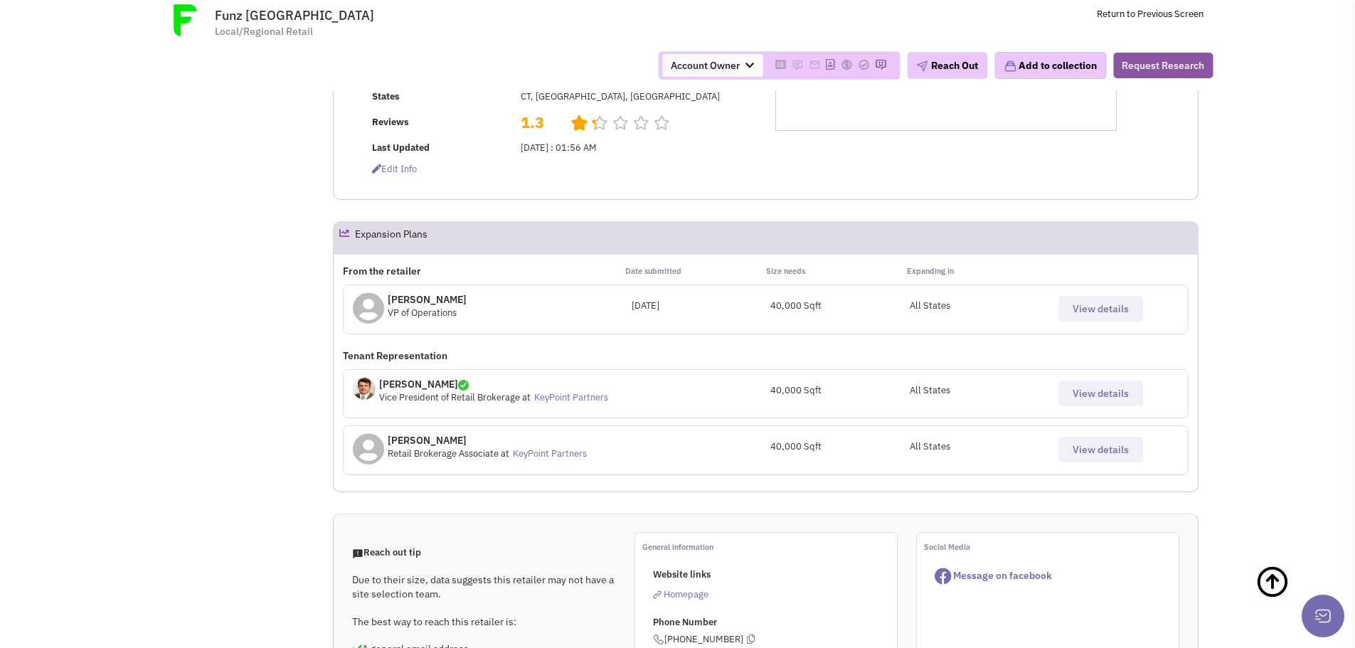
scroll to position [356, 0]
click at [1117, 310] on span "View details" at bounding box center [1100, 309] width 56 height 13
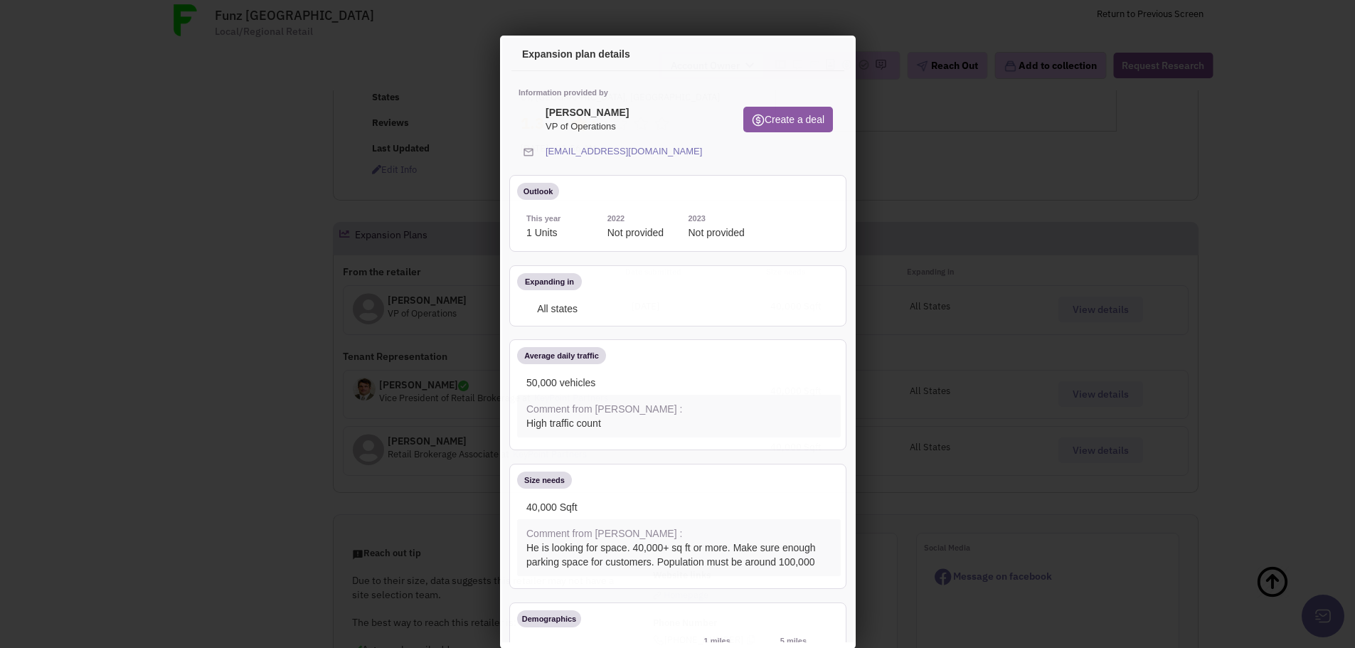
scroll to position [0, 0]
click at [703, 150] on icon at bounding box center [707, 150] width 8 height 14
click at [811, 55] on icon at bounding box center [819, 57] width 30 height 34
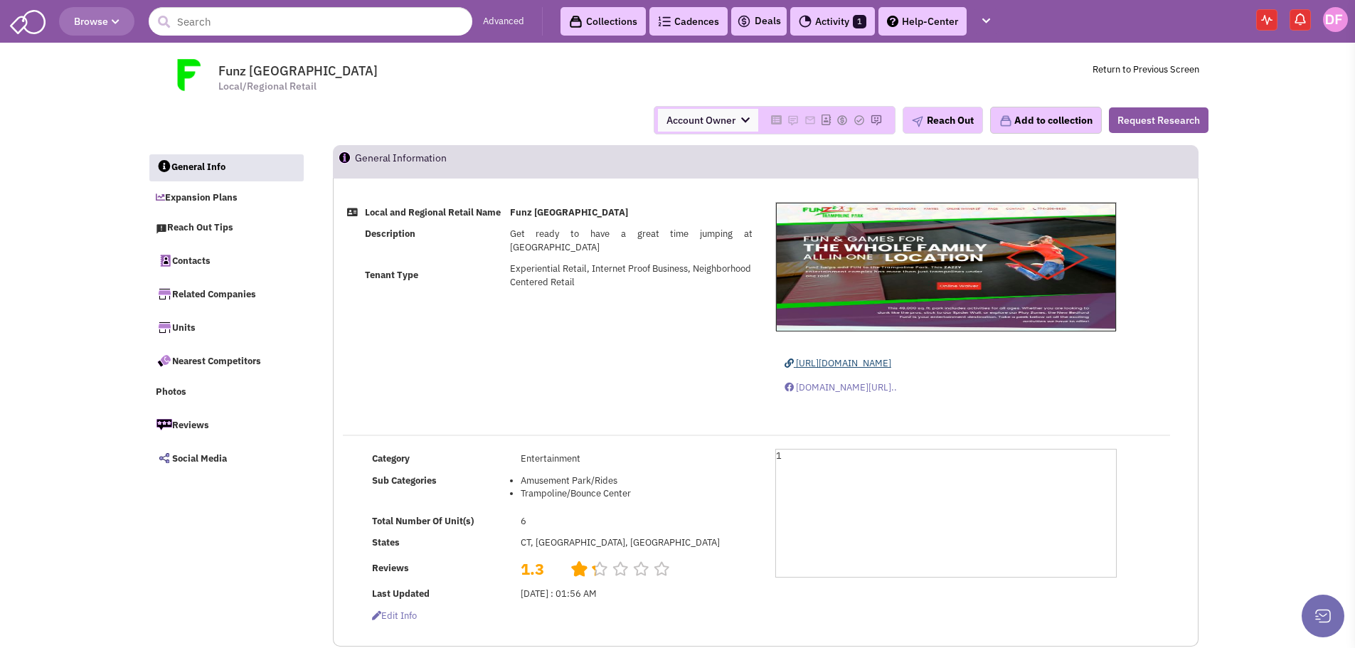
click at [877, 363] on span "https://www.funznewbedford.com/" at bounding box center [843, 363] width 95 height 12
click at [564, 115] on div "Account Owner Account Owner Austin Obermeyer Dan Fishburn Graham Nabity Jami He…" at bounding box center [678, 120] width 1080 height 28
click at [492, 80] on td "Funz Trampoline Park Local/Regional Retail Return to Previous Screen" at bounding box center [715, 75] width 965 height 41
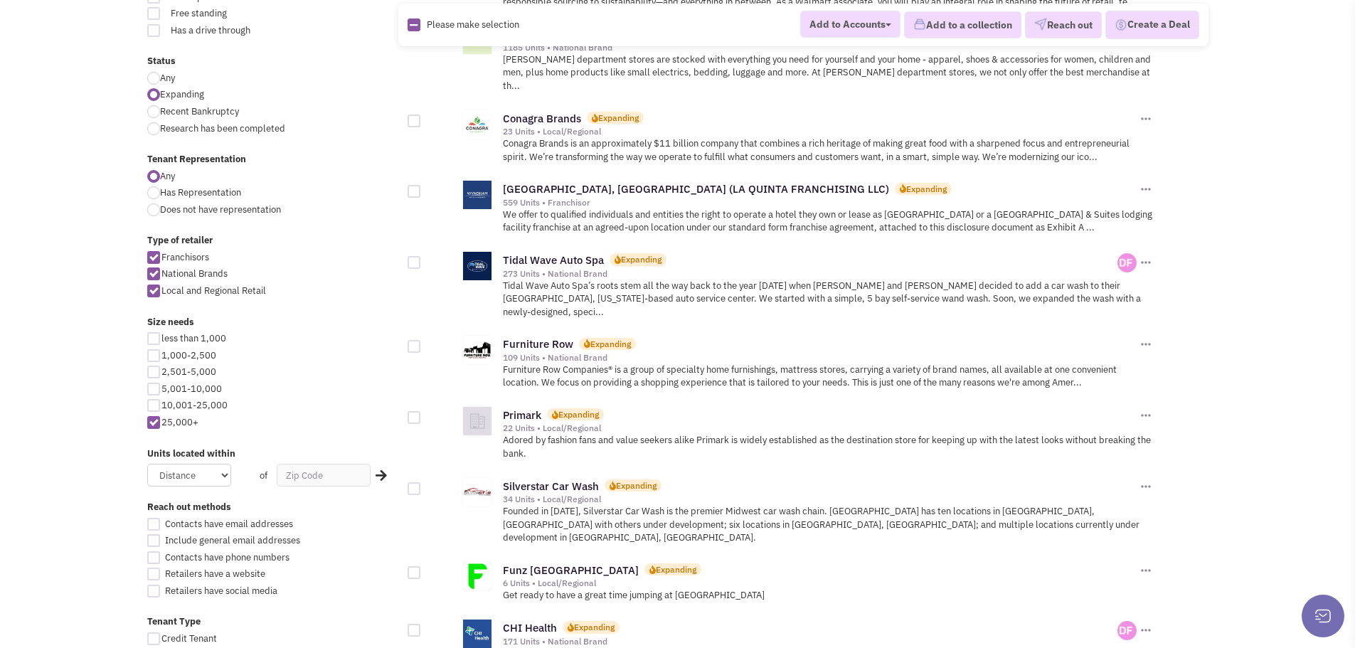
scroll to position [693, 0]
